Goal: Find specific page/section: Find specific page/section

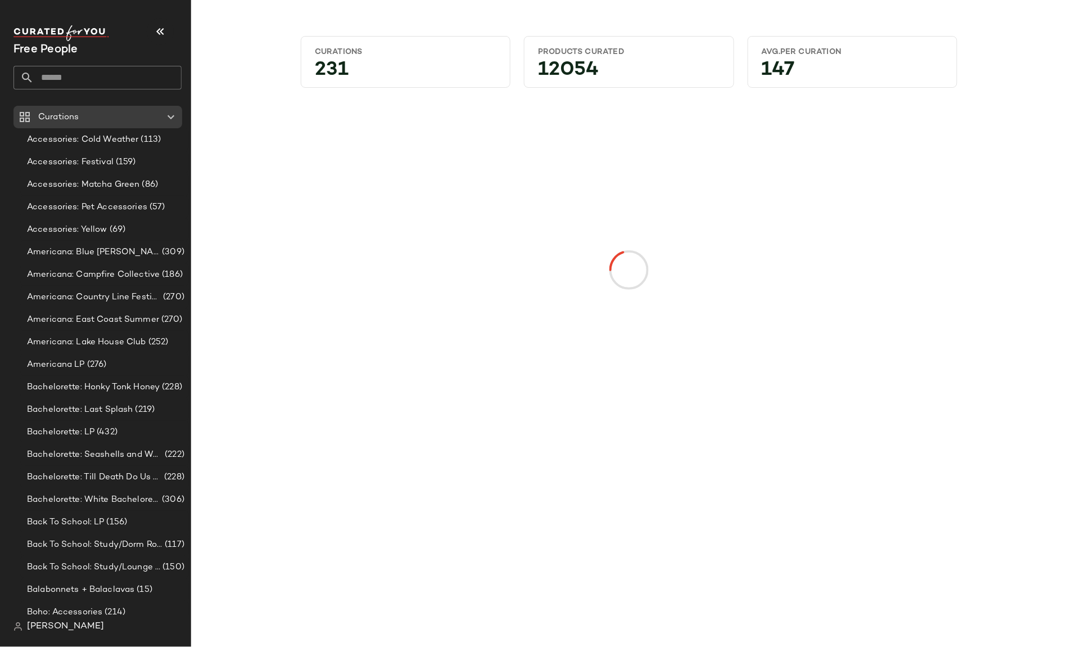
click at [88, 72] on input "text" at bounding box center [108, 78] width 148 height 24
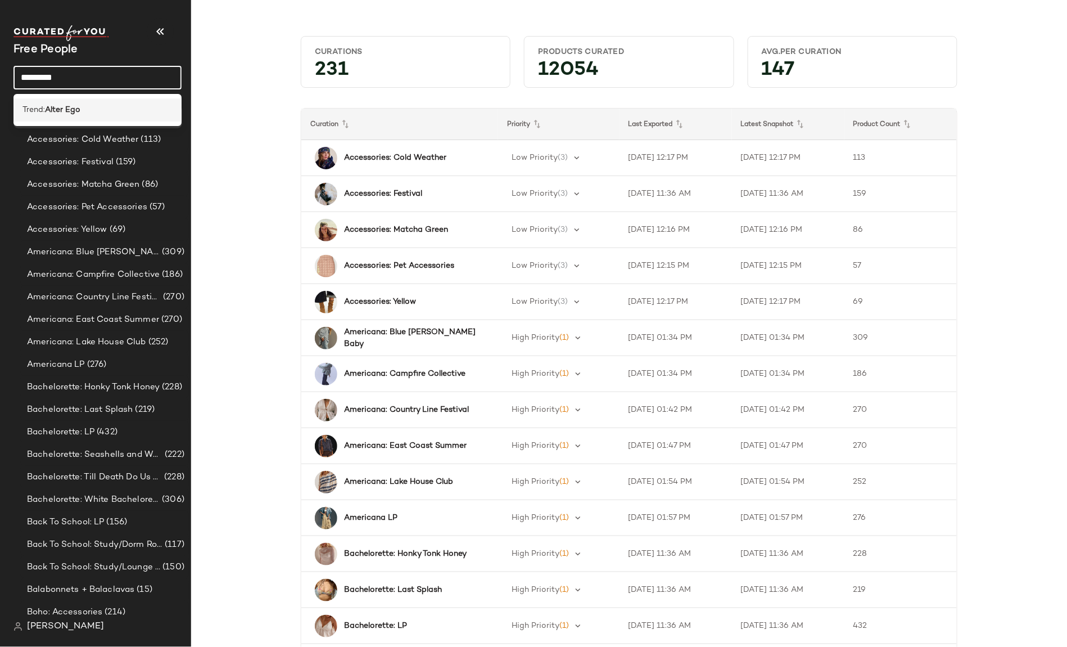
type input "*********"
click at [64, 112] on b "Alter Ego" at bounding box center [62, 110] width 35 height 12
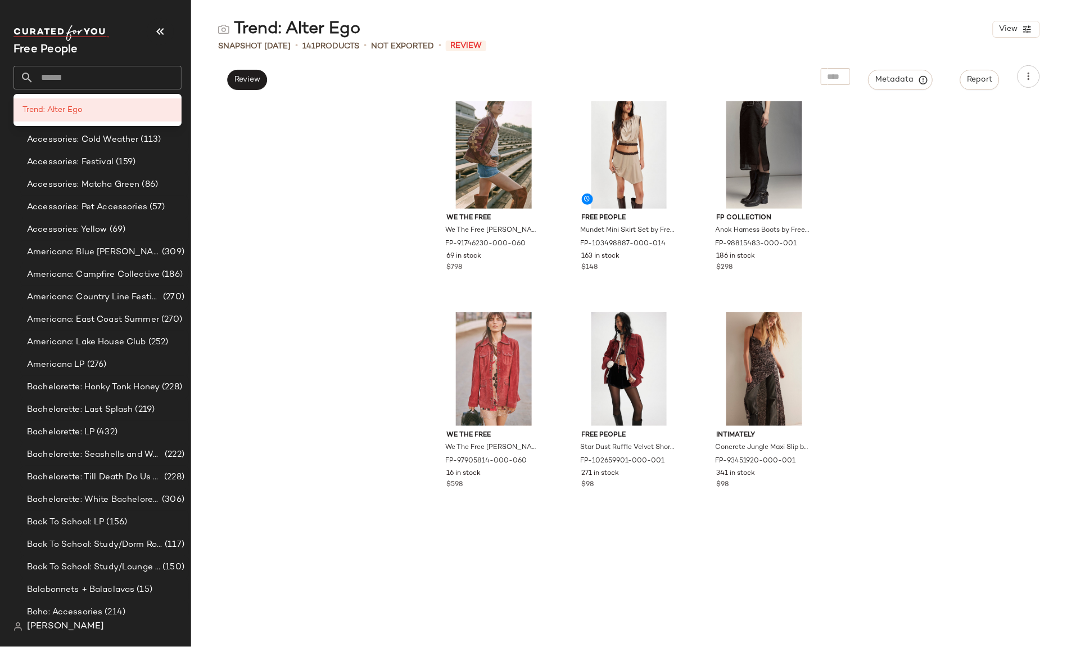
scroll to position [4946, 0]
